Goal: Check status: Check status

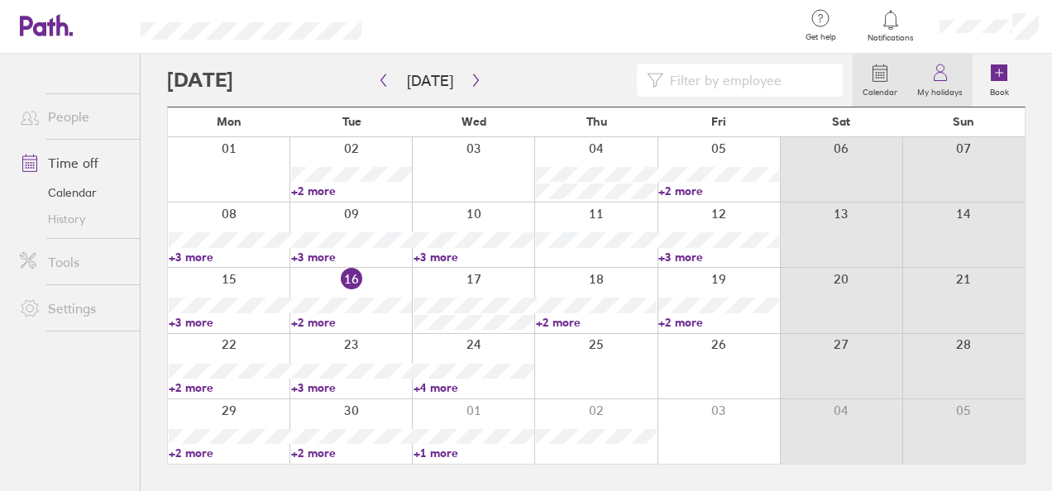
click at [926, 86] on label "My holidays" at bounding box center [939, 90] width 65 height 15
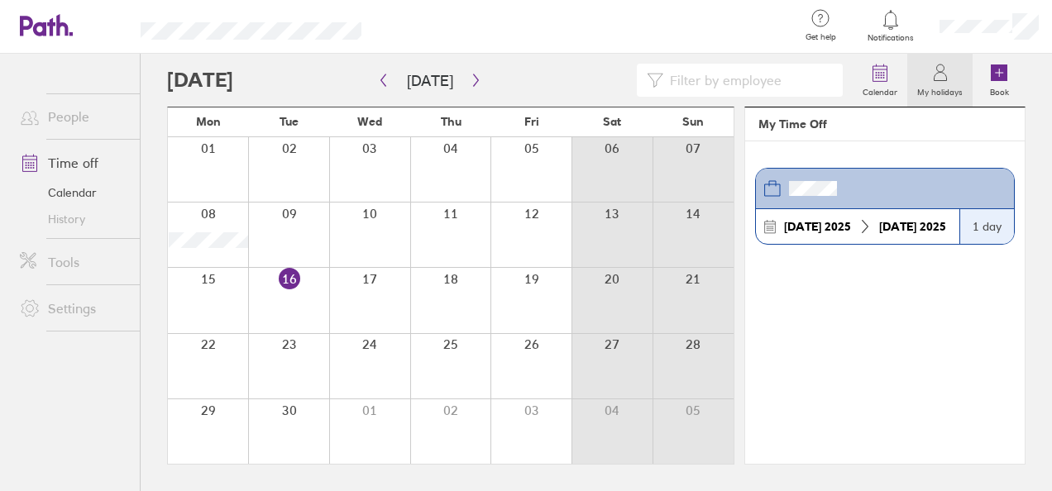
click at [898, 232] on div "[DATE] [DATE]" at bounding box center [858, 226] width 190 height 15
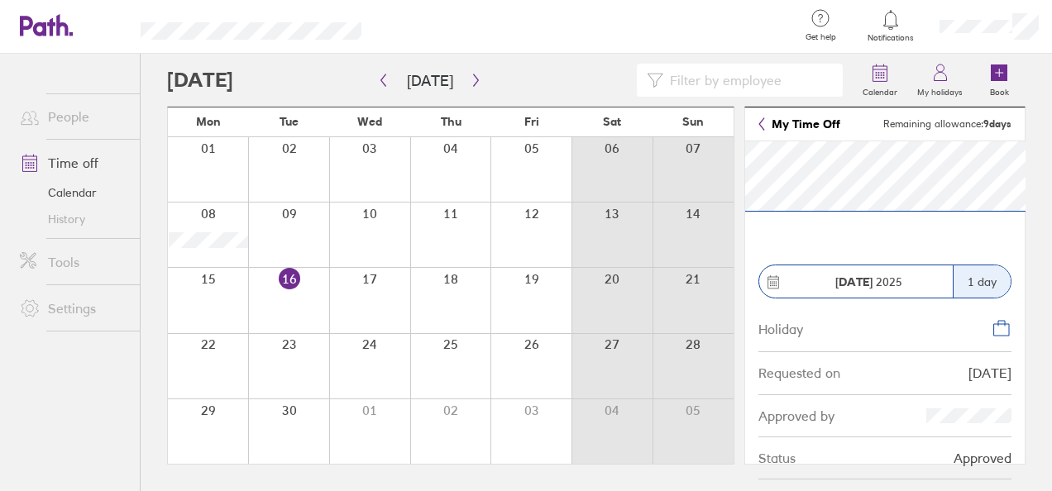
click at [898, 232] on section "[DATE] 1 day Holiday Requested on [DATE] Approved by Status Approved" at bounding box center [885, 310] width 280 height 338
click at [784, 124] on link "My Time Off" at bounding box center [800, 123] width 82 height 13
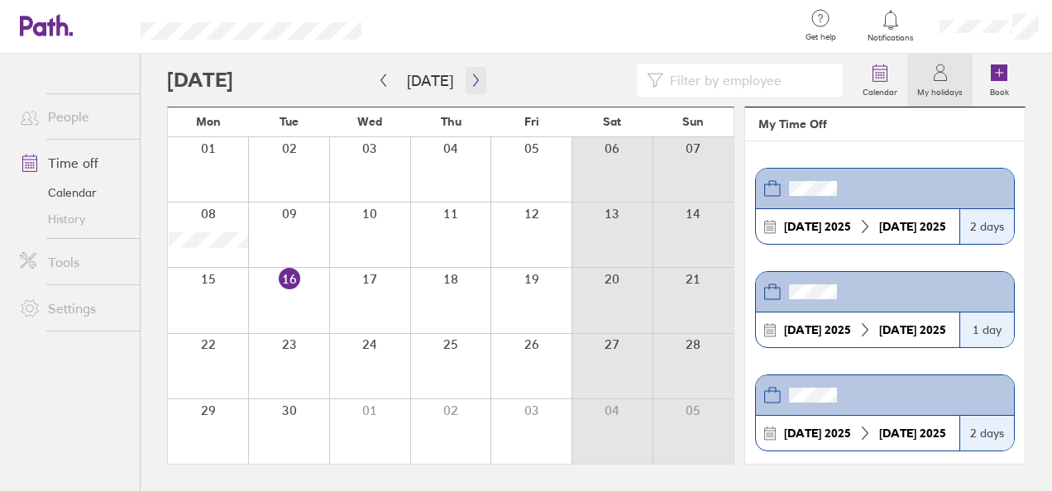
click at [474, 82] on icon "button" at bounding box center [476, 80] width 12 height 13
click at [466, 83] on button "button" at bounding box center [476, 80] width 21 height 27
click at [470, 81] on icon "button" at bounding box center [476, 80] width 12 height 13
click at [475, 84] on icon "button" at bounding box center [476, 80] width 12 height 13
click at [538, 152] on div at bounding box center [531, 169] width 81 height 65
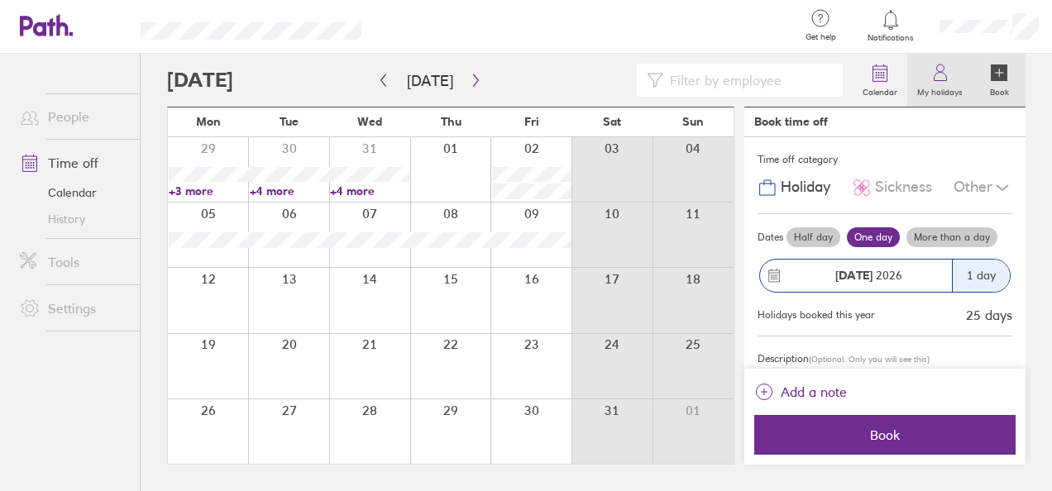
click at [940, 86] on label "My holidays" at bounding box center [939, 90] width 65 height 15
